Goal: Task Accomplishment & Management: Use online tool/utility

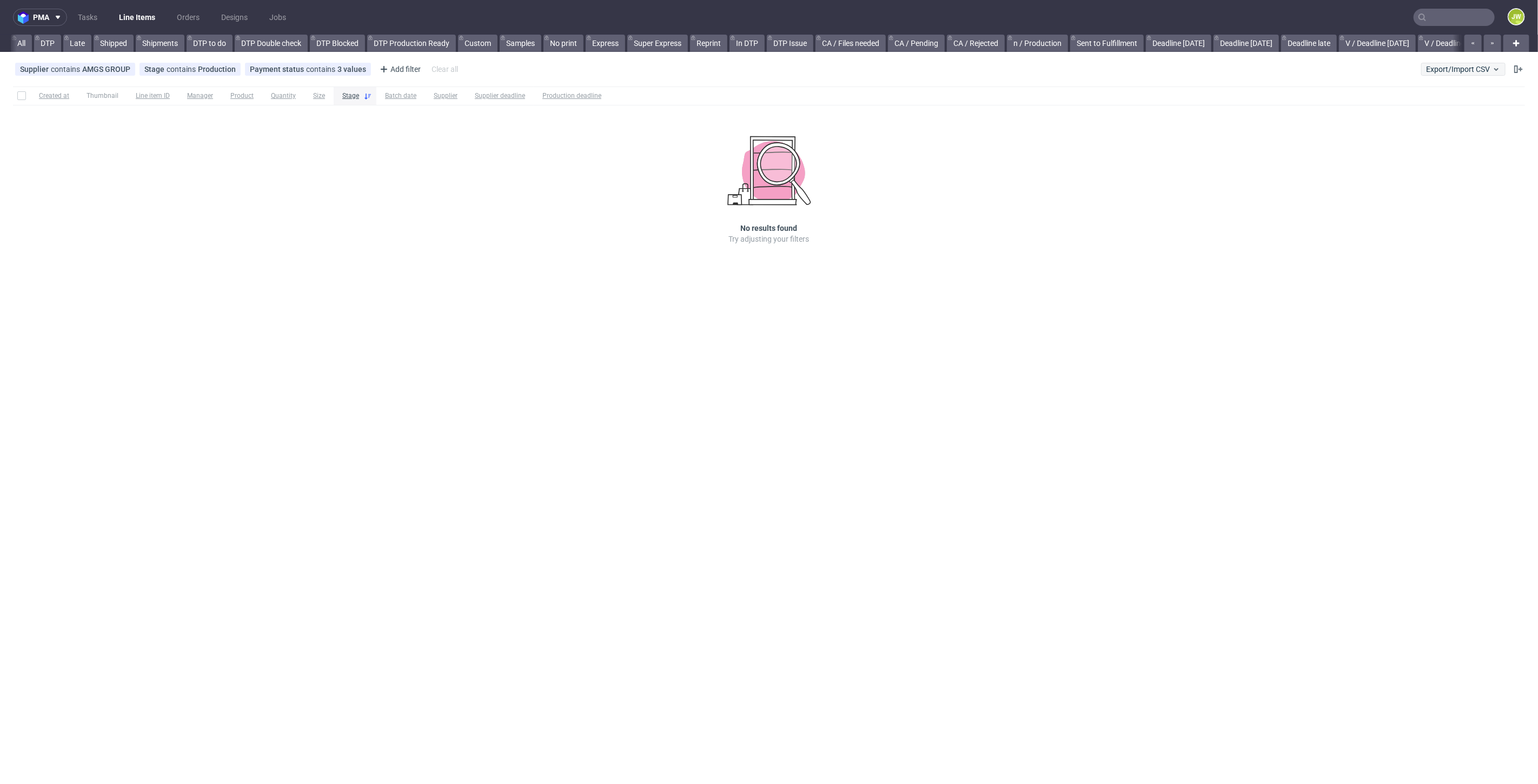
scroll to position [0, 2254]
click at [1426, 67] on button "Export/Import CSV" at bounding box center [1463, 69] width 84 height 13
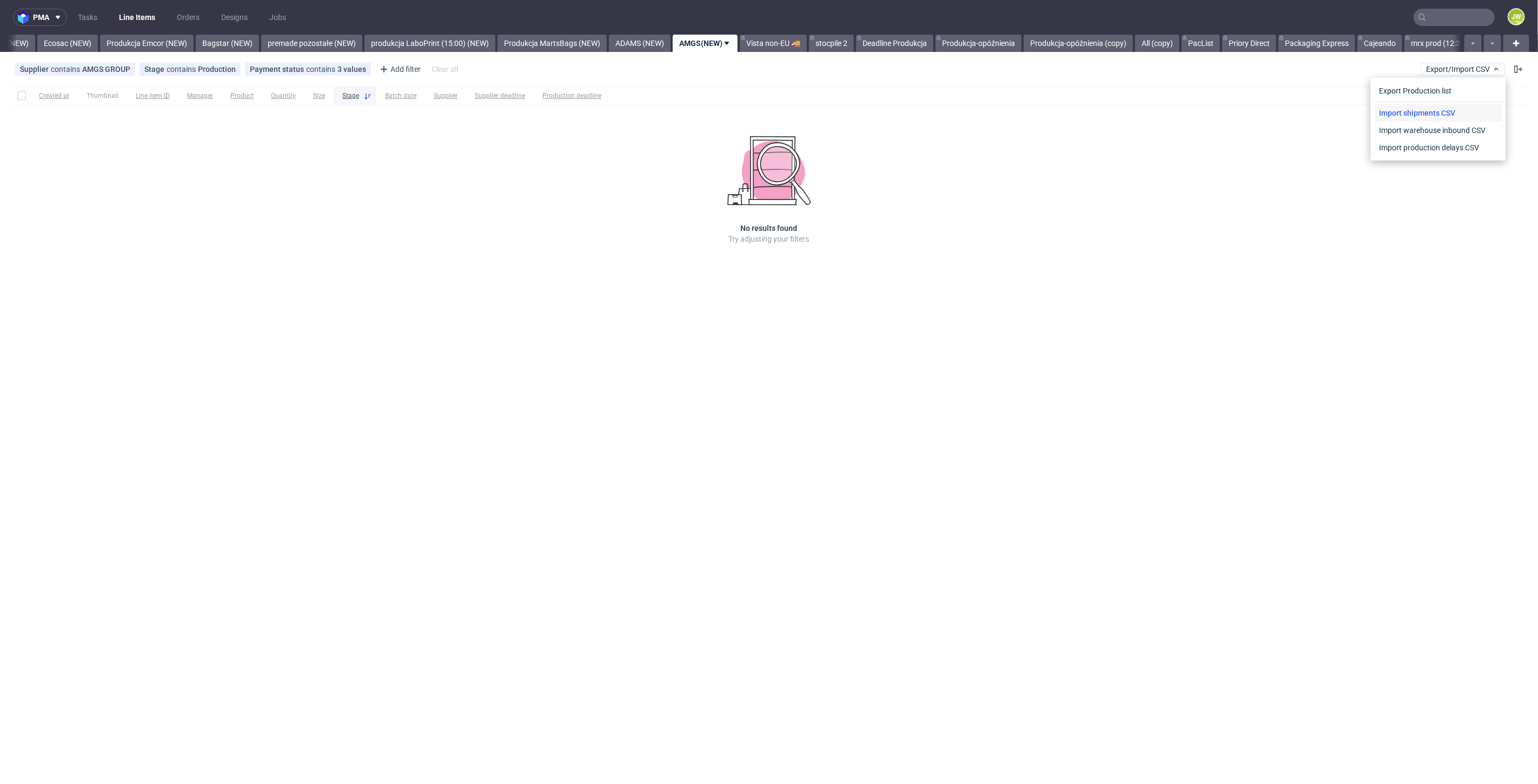
click at [1418, 107] on link "Import shipments CSV" at bounding box center [1438, 113] width 127 height 18
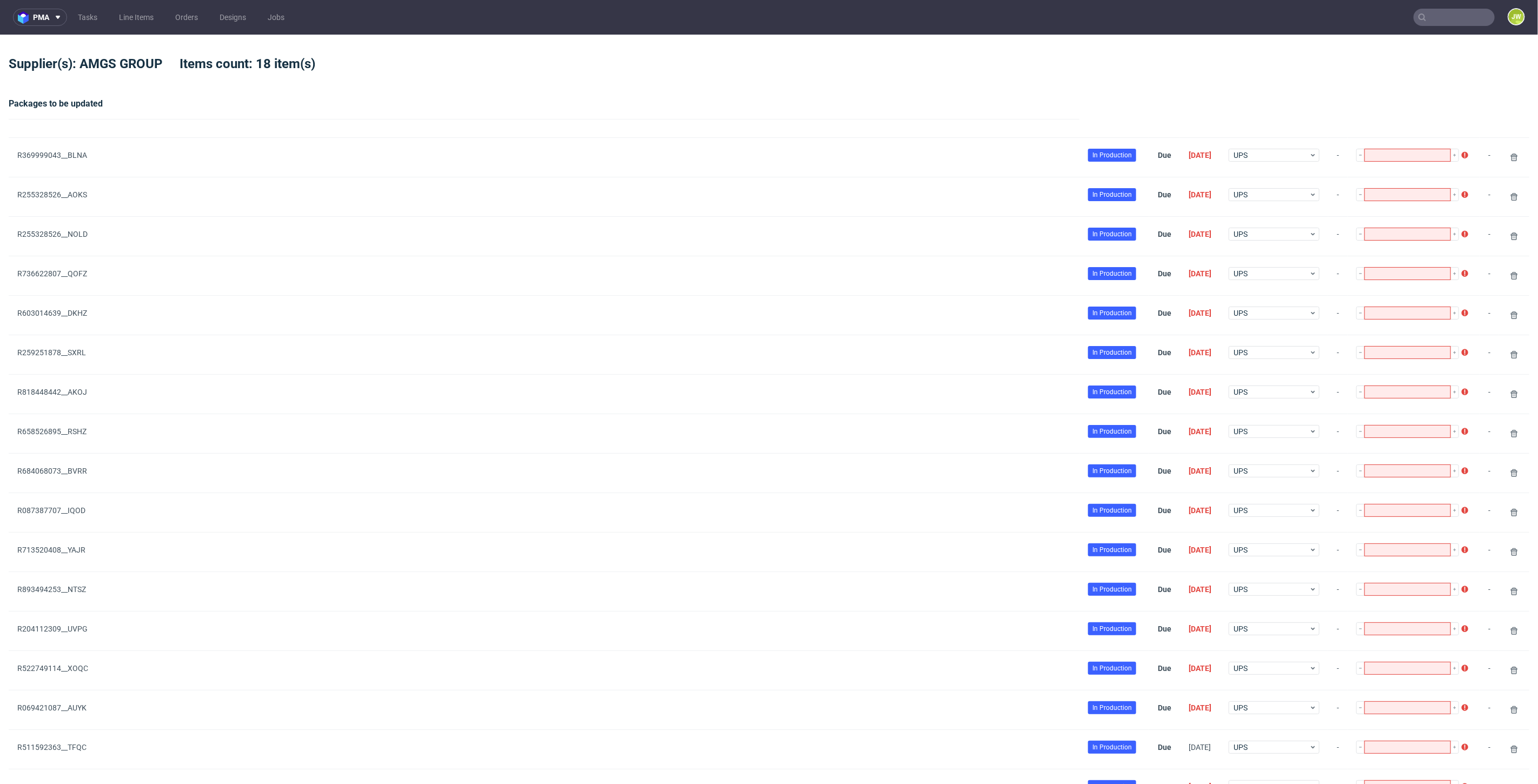
type input "1"
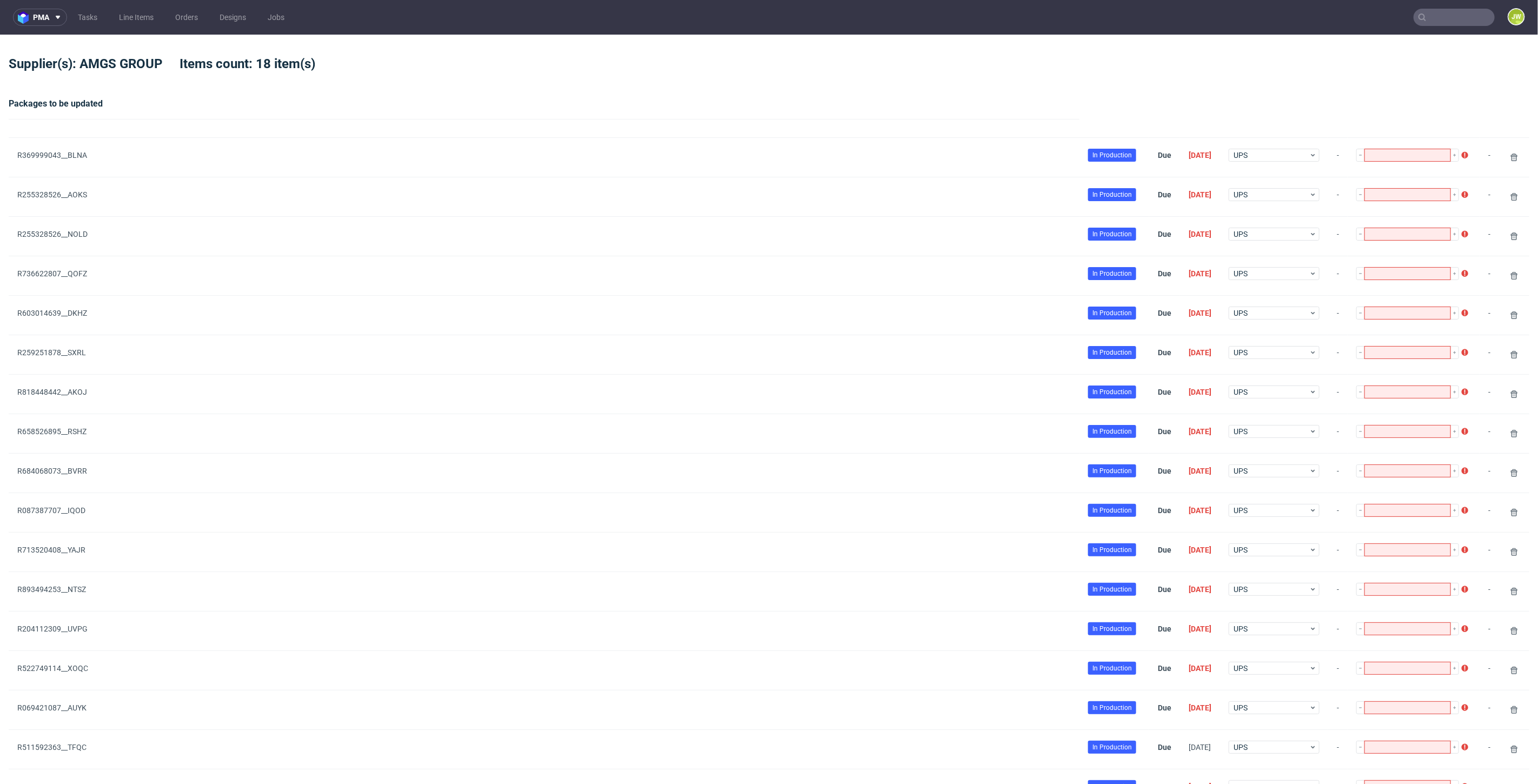
type input "1"
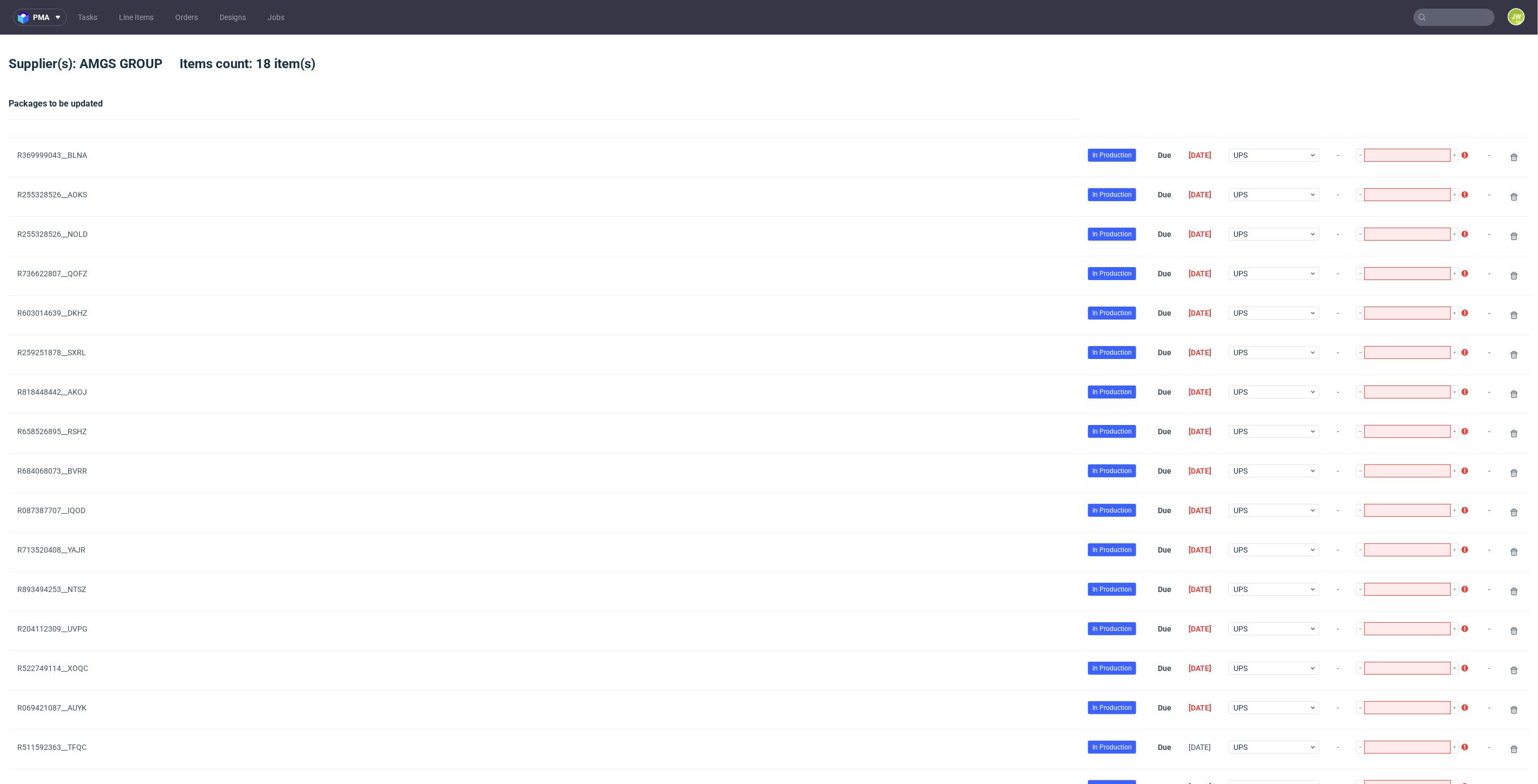
type input "1"
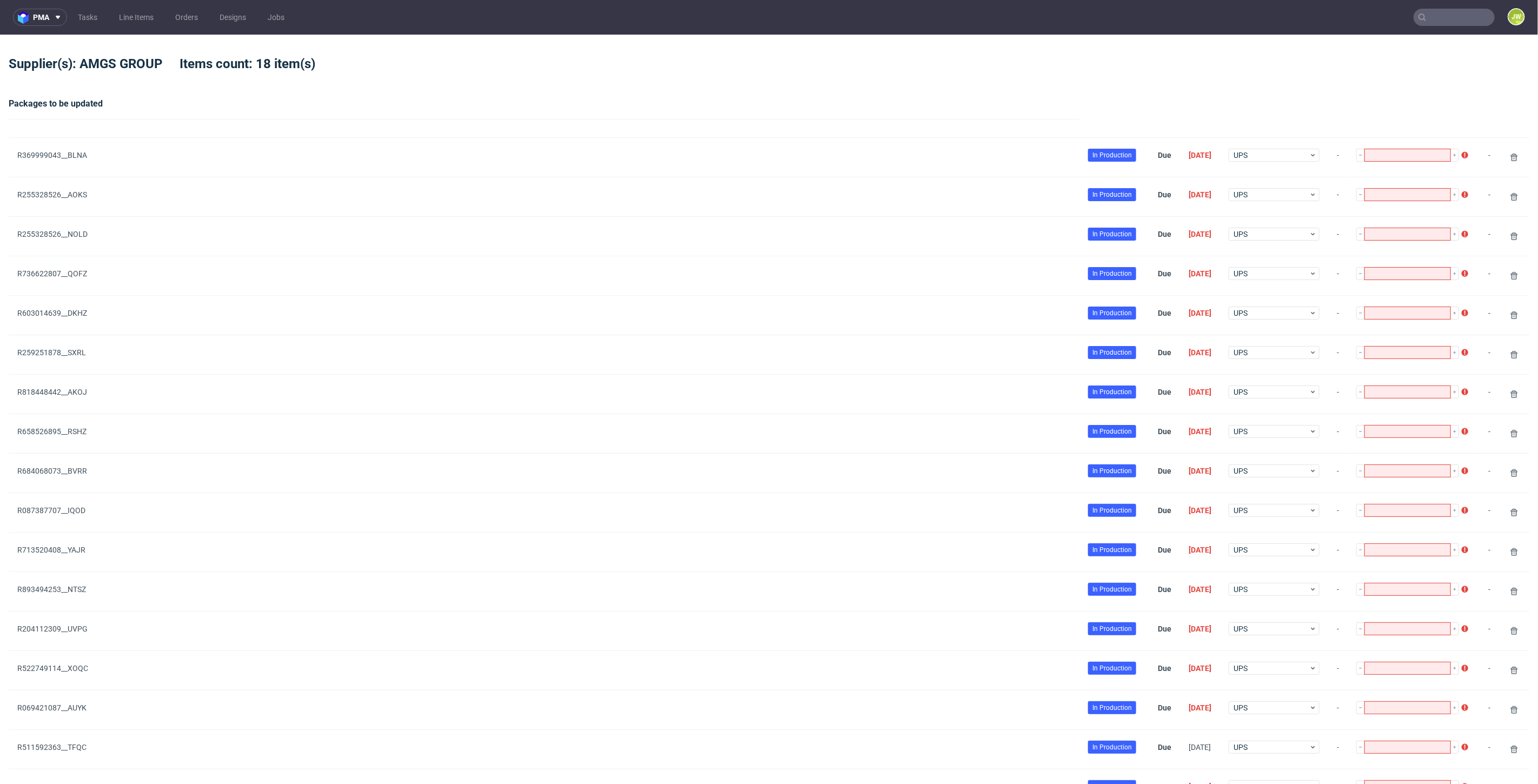
type input "1"
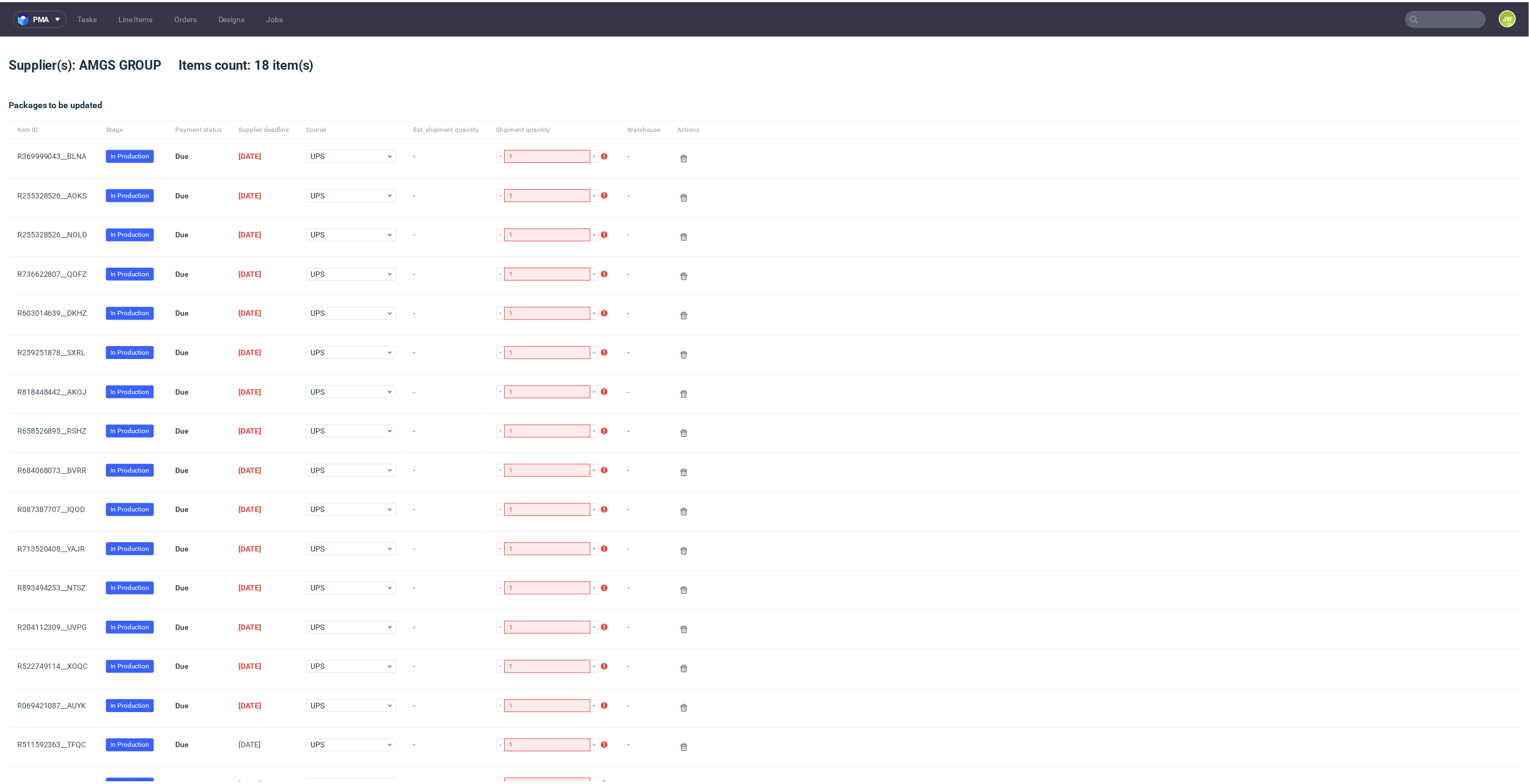
scroll to position [299, 0]
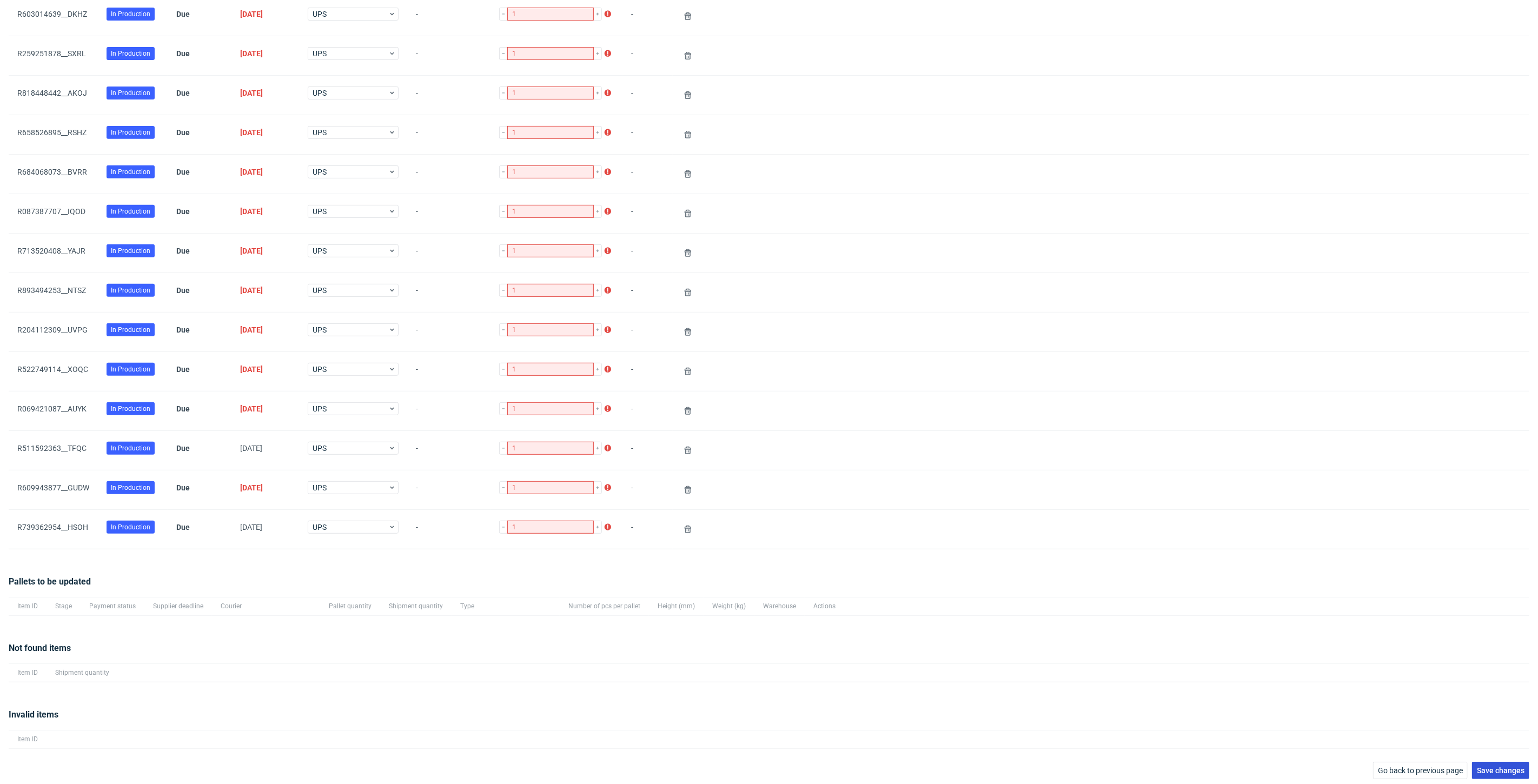
click at [1499, 766] on span "Save changes" at bounding box center [1501, 770] width 48 height 8
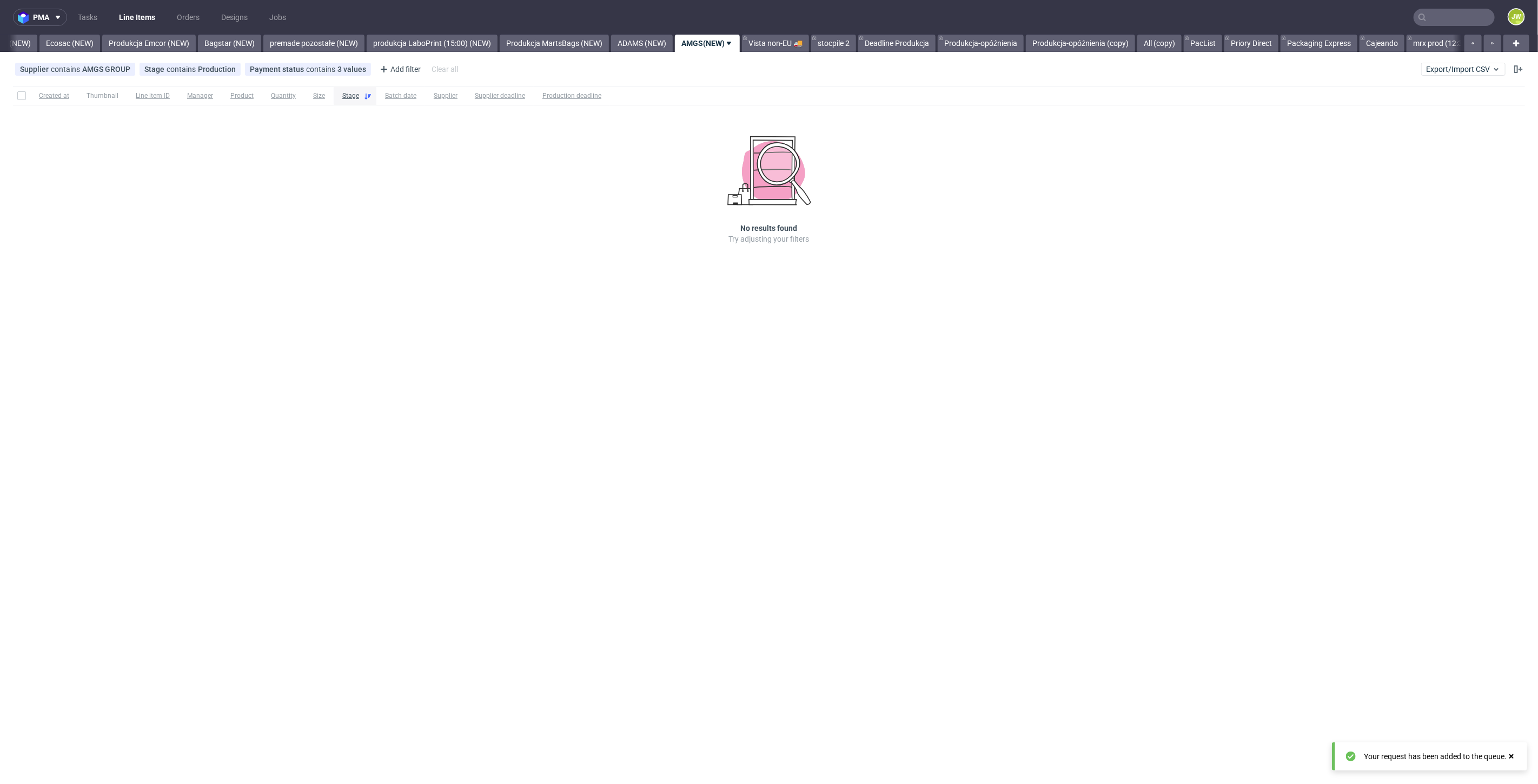
scroll to position [0, 2254]
drag, startPoint x: 173, startPoint y: 48, endPoint x: 167, endPoint y: 46, distance: 6.3
click at [173, 48] on link "Produkcja Emcor (NEW)" at bounding box center [147, 43] width 93 height 18
click at [261, 43] on link "Produkcja Box Market (12:00) (NEW)" at bounding box center [228, 43] width 136 height 18
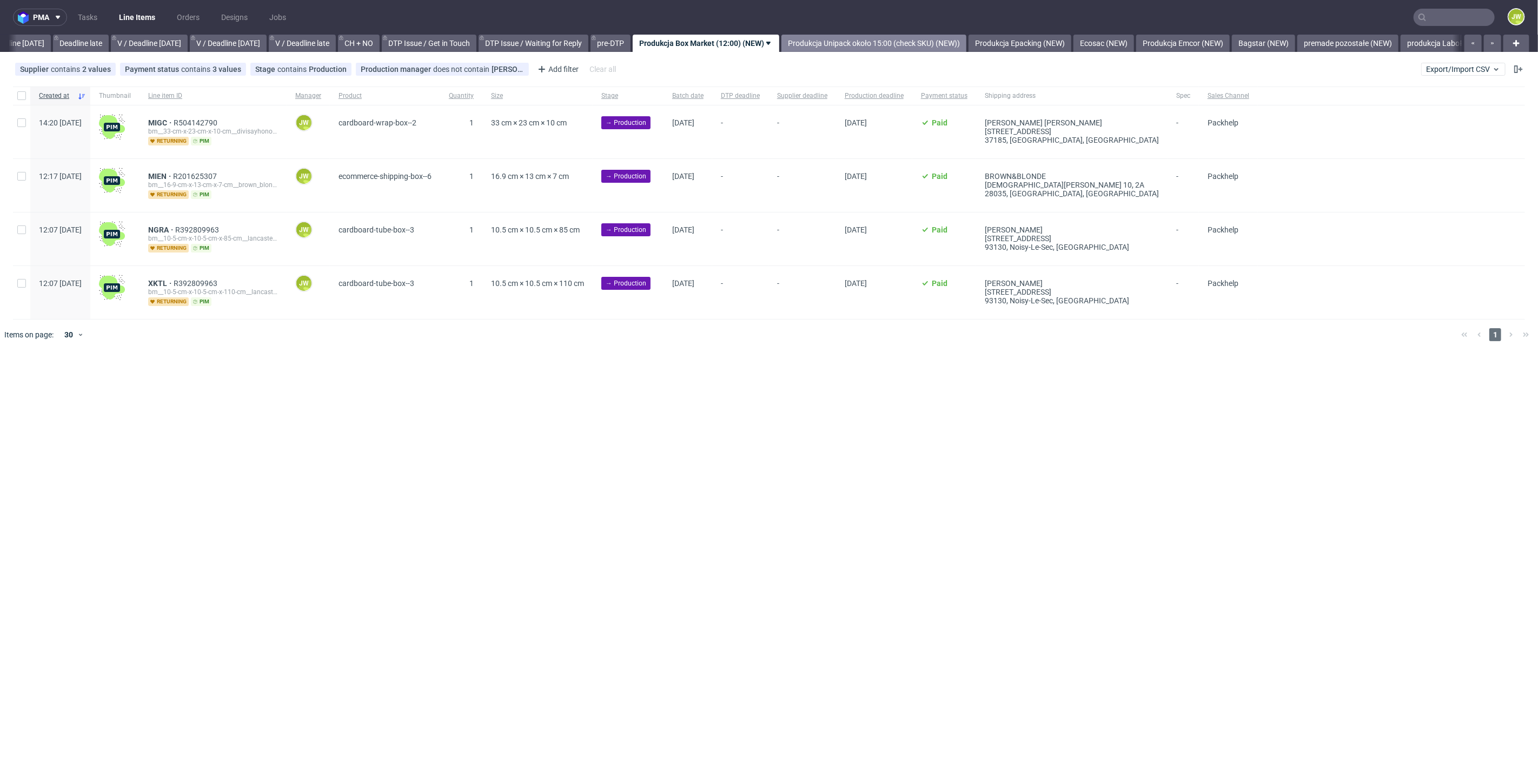
click at [917, 43] on link "Produkcja Unipack około 15:00 (check SKU) (NEW))" at bounding box center [874, 43] width 185 height 18
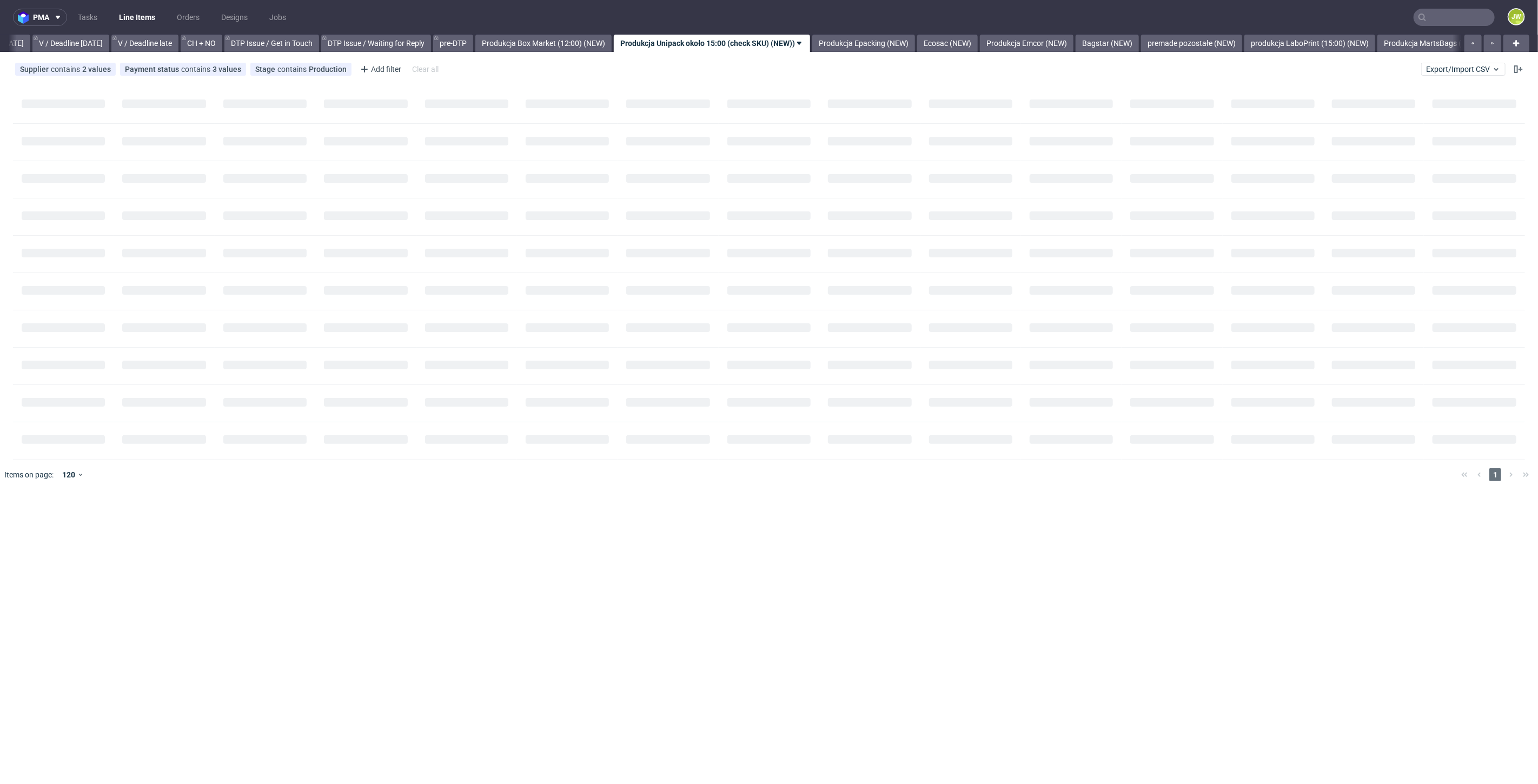
scroll to position [0, 1392]
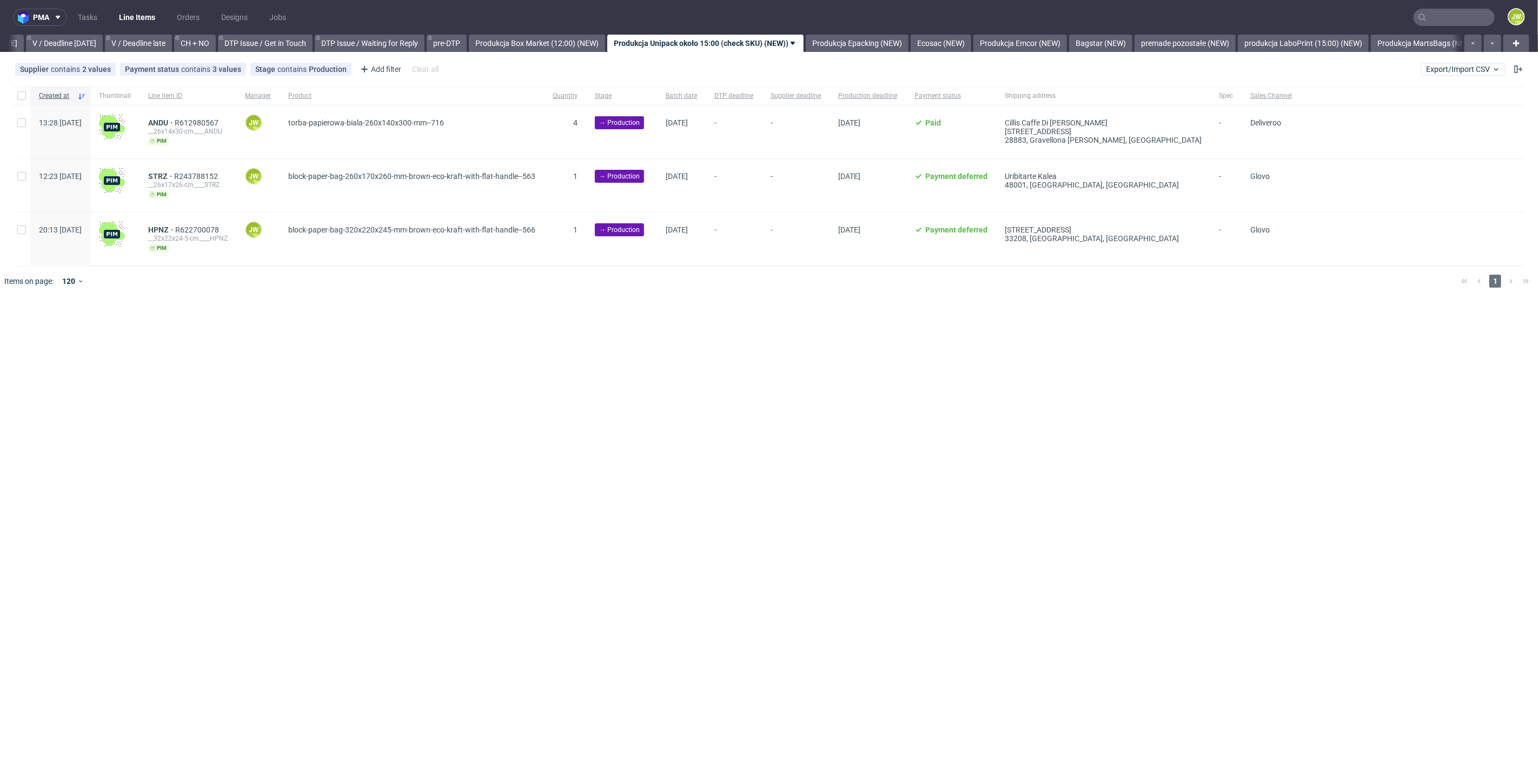
click at [595, 365] on div "pma Tasks Line Items Orders Designs Jobs JW All DTP Late Shipped Shipments DTP …" at bounding box center [769, 392] width 1538 height 784
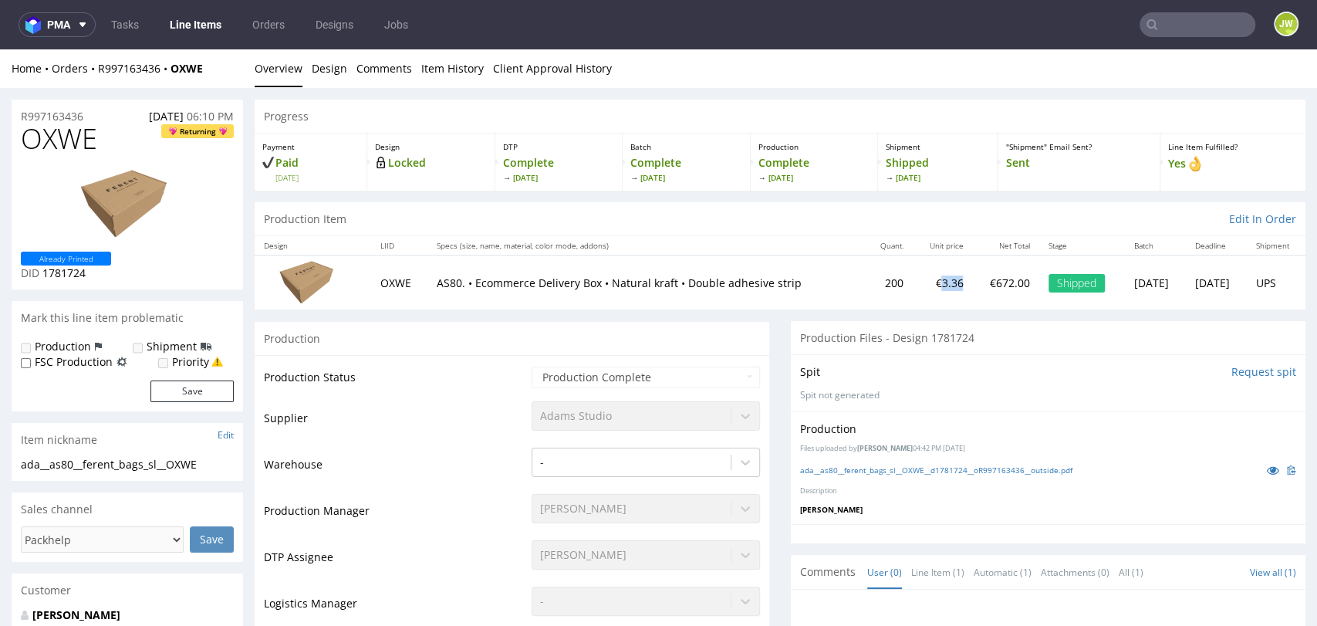
drag, startPoint x: 903, startPoint y: 282, endPoint x: 883, endPoint y: 292, distance: 22.4
click at [913, 292] on td "€3.36" at bounding box center [943, 281] width 60 height 53
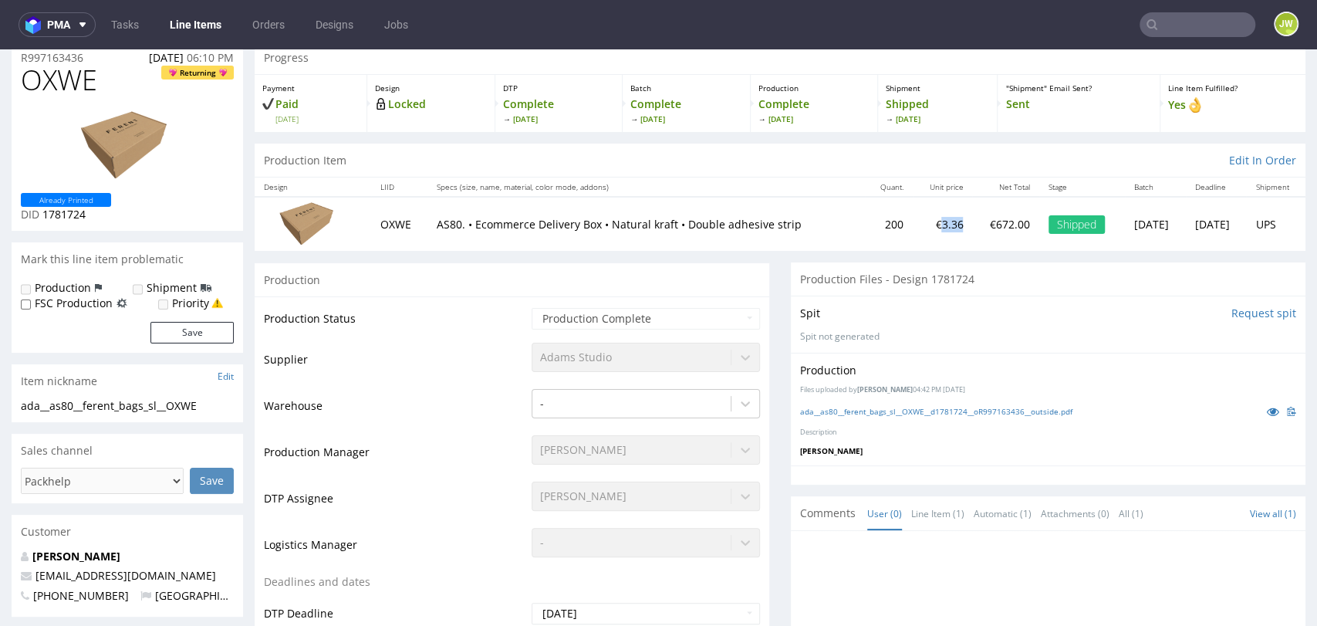
scroll to position [86, 0]
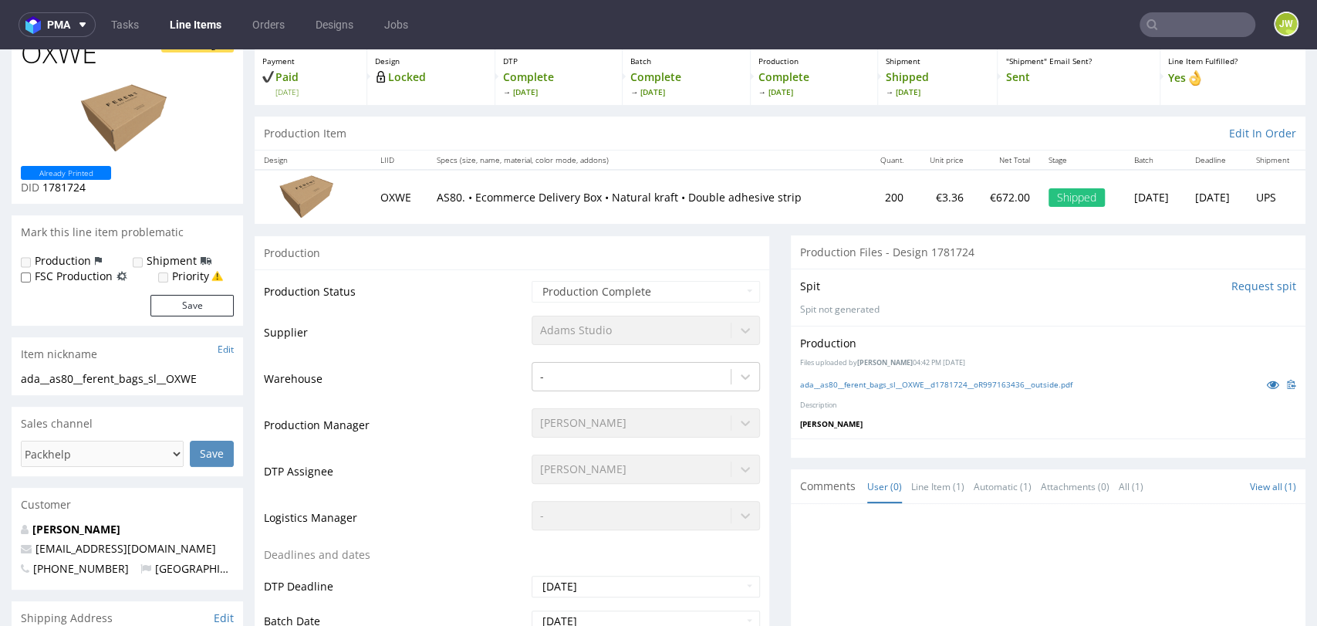
click at [697, 252] on div "Production" at bounding box center [512, 252] width 515 height 35
